Goal: Information Seeking & Learning: Learn about a topic

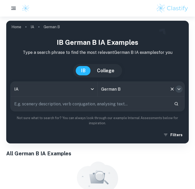
click at [180, 89] on icon "Open" at bounding box center [179, 89] width 6 height 6
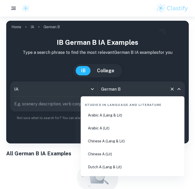
scroll to position [423, 0]
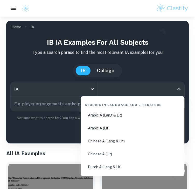
click at [143, 87] on input "All Subjects" at bounding box center [137, 89] width 74 height 10
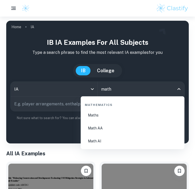
click at [136, 115] on li "Maths" at bounding box center [132, 115] width 99 height 12
type input "Maths"
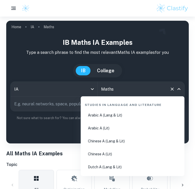
scroll to position [841, 0]
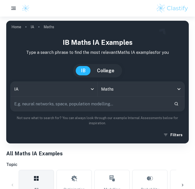
click at [137, 73] on div "[GEOGRAPHIC_DATA]" at bounding box center [97, 70] width 174 height 13
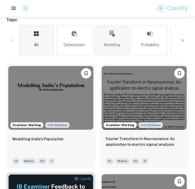
scroll to position [145, 0]
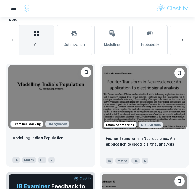
click at [80, 77] on img at bounding box center [50, 97] width 85 height 64
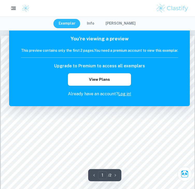
click at [122, 94] on link "Log in!" at bounding box center [124, 93] width 13 height 5
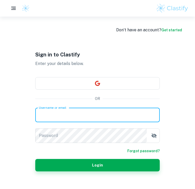
click at [60, 114] on input "Username or email" at bounding box center [97, 115] width 124 height 15
type input "M"
type input "m"
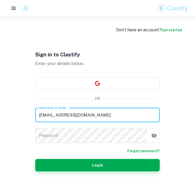
type input "[EMAIL_ADDRESS][DOMAIN_NAME]"
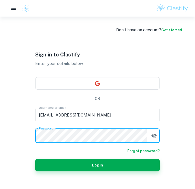
click at [35, 159] on button "Login" at bounding box center [97, 165] width 124 height 12
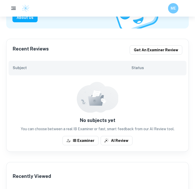
scroll to position [81, 0]
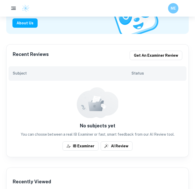
click at [85, 72] on h6 "Subject" at bounding box center [72, 73] width 119 height 6
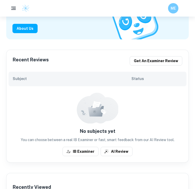
scroll to position [75, 0]
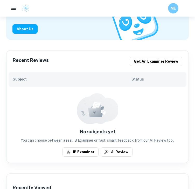
click at [132, 82] on div "Subject Status" at bounding box center [98, 79] width 178 height 15
click at [16, 81] on h6 "Subject" at bounding box center [72, 79] width 119 height 6
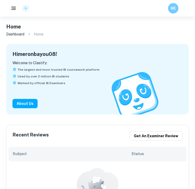
scroll to position [0, 0]
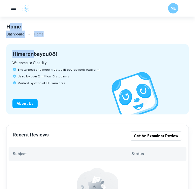
drag, startPoint x: 35, startPoint y: 33, endPoint x: 10, endPoint y: 27, distance: 25.8
click at [10, 27] on h4 "Home" at bounding box center [13, 27] width 15 height 8
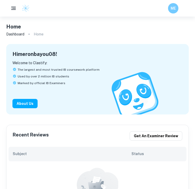
click at [18, 153] on h6 "Subject" at bounding box center [72, 154] width 119 height 6
click at [28, 134] on h6 "Recent Reviews" at bounding box center [31, 135] width 36 height 9
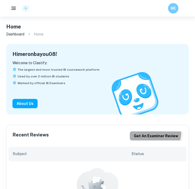
click at [149, 132] on button "Get an examiner review" at bounding box center [155, 135] width 53 height 9
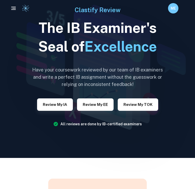
scroll to position [21, 0]
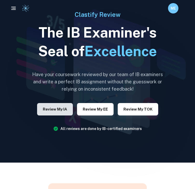
click at [41, 105] on button "Review my IA" at bounding box center [55, 109] width 36 height 12
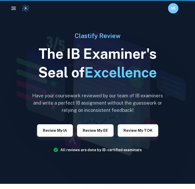
scroll to position [21, 0]
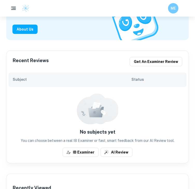
scroll to position [137, 0]
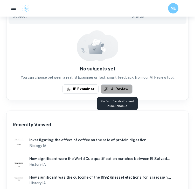
click at [111, 89] on button "AI Review" at bounding box center [116, 88] width 32 height 9
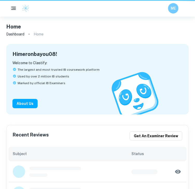
scroll to position [137, 0]
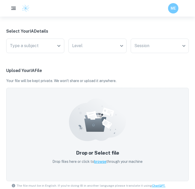
scroll to position [133, 0]
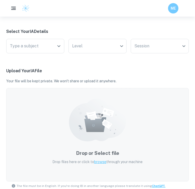
click at [32, 98] on div "Drop or Select file Drop files here or click to browse through your machine" at bounding box center [97, 134] width 182 height 93
click at [80, 110] on icon at bounding box center [97, 120] width 57 height 43
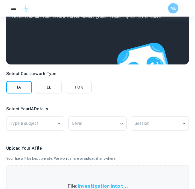
scroll to position [0, 0]
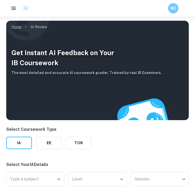
click at [12, 25] on link "Home" at bounding box center [16, 26] width 10 height 7
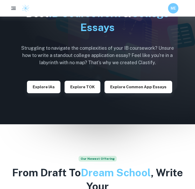
scroll to position [38, 0]
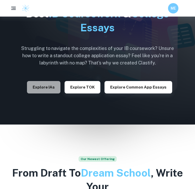
click at [33, 84] on button "Explore IAs" at bounding box center [43, 87] width 33 height 12
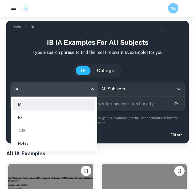
click at [51, 90] on body "We value your privacy We use cookies to enhance your browsing experience, serve…" at bounding box center [97, 111] width 195 height 189
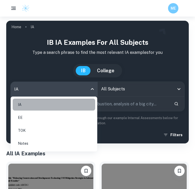
click at [47, 105] on li "IA" at bounding box center [54, 105] width 82 height 12
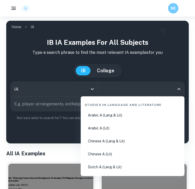
click at [123, 88] on input "All Subjects" at bounding box center [137, 89] width 74 height 10
type input ","
type input "m"
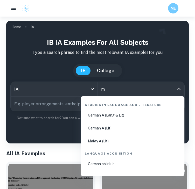
click at [107, 127] on ul "German A (Lang & Lit) German A (Lit) Malay A (Lit)" at bounding box center [132, 128] width 99 height 38
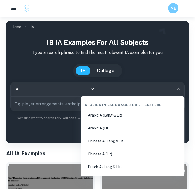
type input "m"
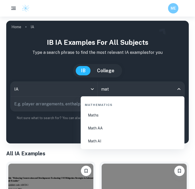
type input "math"
click at [119, 112] on li "Maths" at bounding box center [132, 115] width 99 height 12
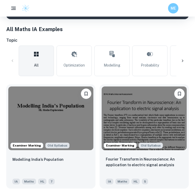
scroll to position [124, 0]
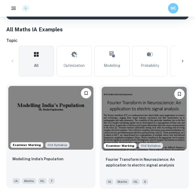
click at [13, 91] on img at bounding box center [50, 118] width 85 height 64
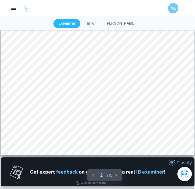
scroll to position [313, 0]
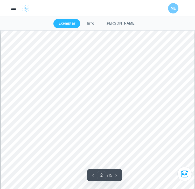
type input "1"
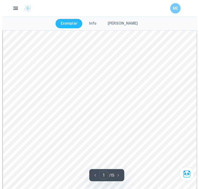
scroll to position [0, 0]
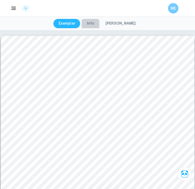
click at [89, 22] on button "Info" at bounding box center [91, 23] width 18 height 9
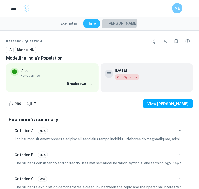
click at [108, 23] on button "[PERSON_NAME]" at bounding box center [122, 23] width 40 height 9
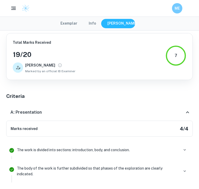
click at [65, 23] on button "Exemplar" at bounding box center [68, 23] width 27 height 9
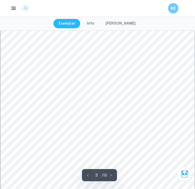
scroll to position [652, 0]
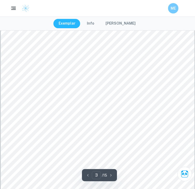
click at [5, 122] on div "1 Introduction Rationale As I write this task, the Indian population sits at a …" at bounding box center [97, 103] width 193 height 273
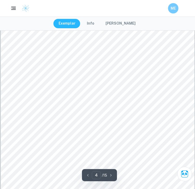
scroll to position [975, 0]
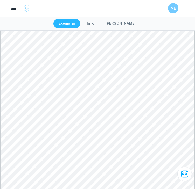
click at [10, 104] on div "2 Models Malthusian (Exponential) model In An Essay on the Principle of Populat…" at bounding box center [97, 56] width 193 height 273
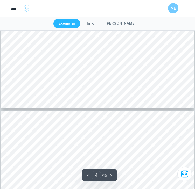
type input "5"
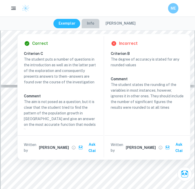
click at [92, 24] on button "Info" at bounding box center [91, 23] width 18 height 9
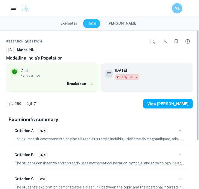
type input "5"
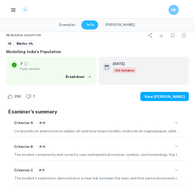
scroll to position [0, 0]
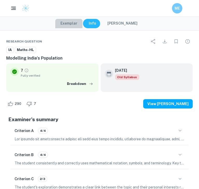
click at [72, 21] on button "Exemplar" at bounding box center [68, 23] width 27 height 9
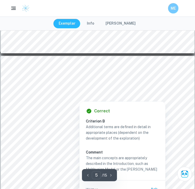
click at [15, 84] on div at bounding box center [97, 87] width 170 height 8
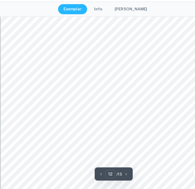
scroll to position [3169, 0]
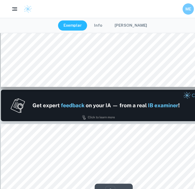
type input "1"
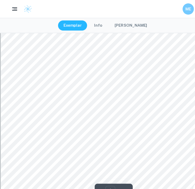
scroll to position [0, 0]
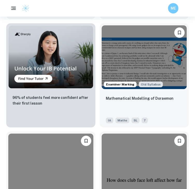
scroll to position [510, 0]
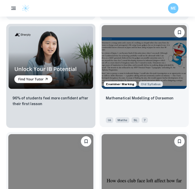
click at [111, 37] on img at bounding box center [144, 57] width 85 height 64
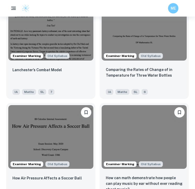
scroll to position [925, 0]
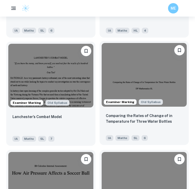
click at [105, 54] on img at bounding box center [144, 75] width 85 height 64
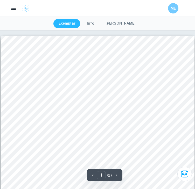
scroll to position [771, 0]
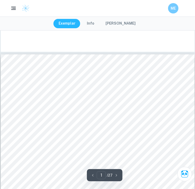
type input "4"
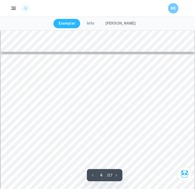
scroll to position [777, 0]
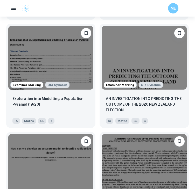
scroll to position [1268, 0]
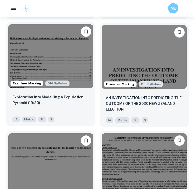
click at [12, 34] on img at bounding box center [50, 56] width 85 height 64
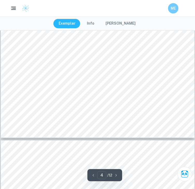
scroll to position [940, 0]
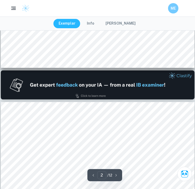
type input "1"
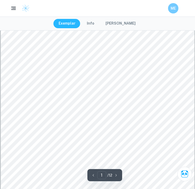
scroll to position [0, 0]
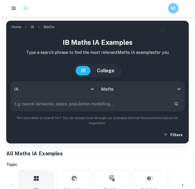
scroll to position [1268, 0]
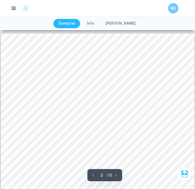
type input "1"
